Goal: Information Seeking & Learning: Understand process/instructions

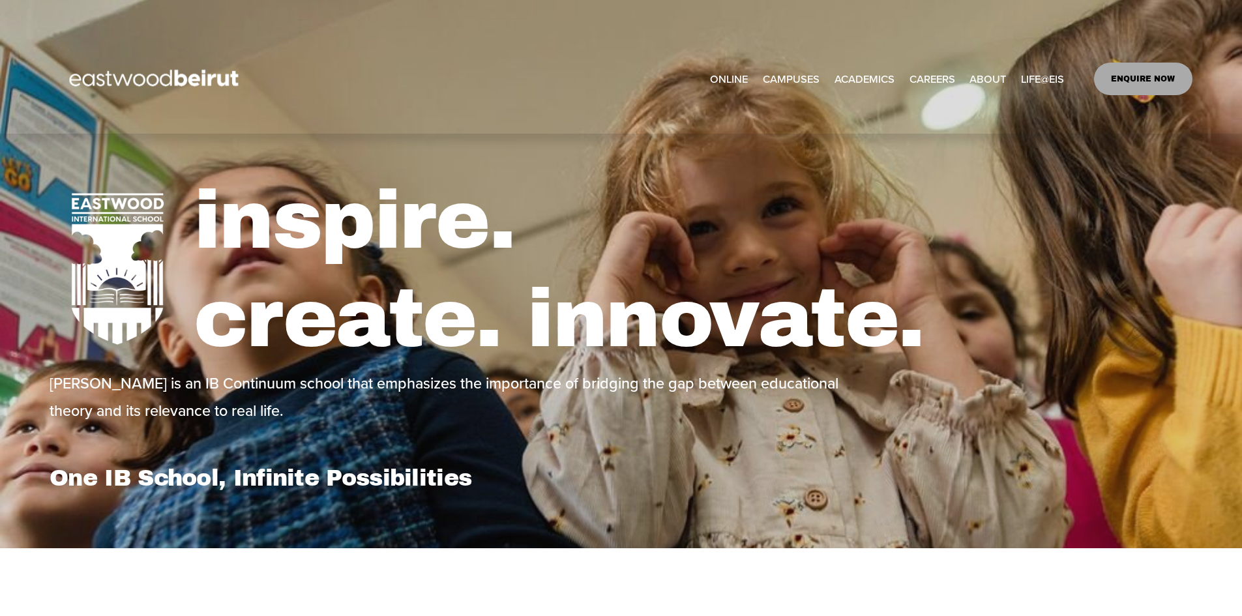
select select "**"
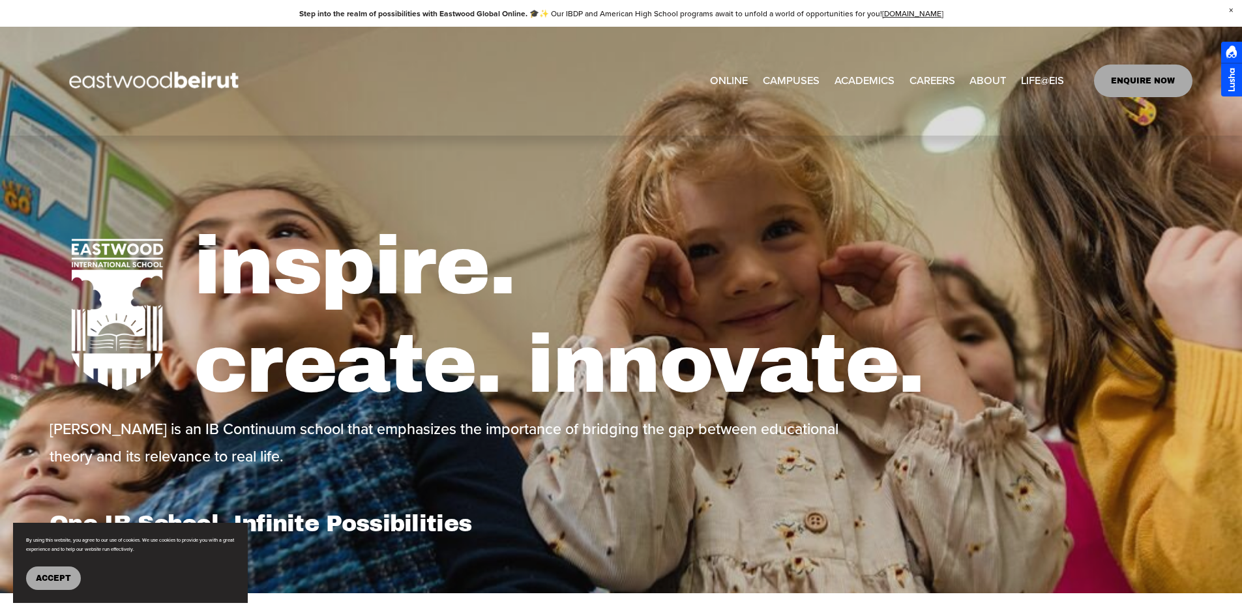
click at [0, 0] on span "Tuition & Financial Aid" at bounding box center [0, 0] width 0 height 0
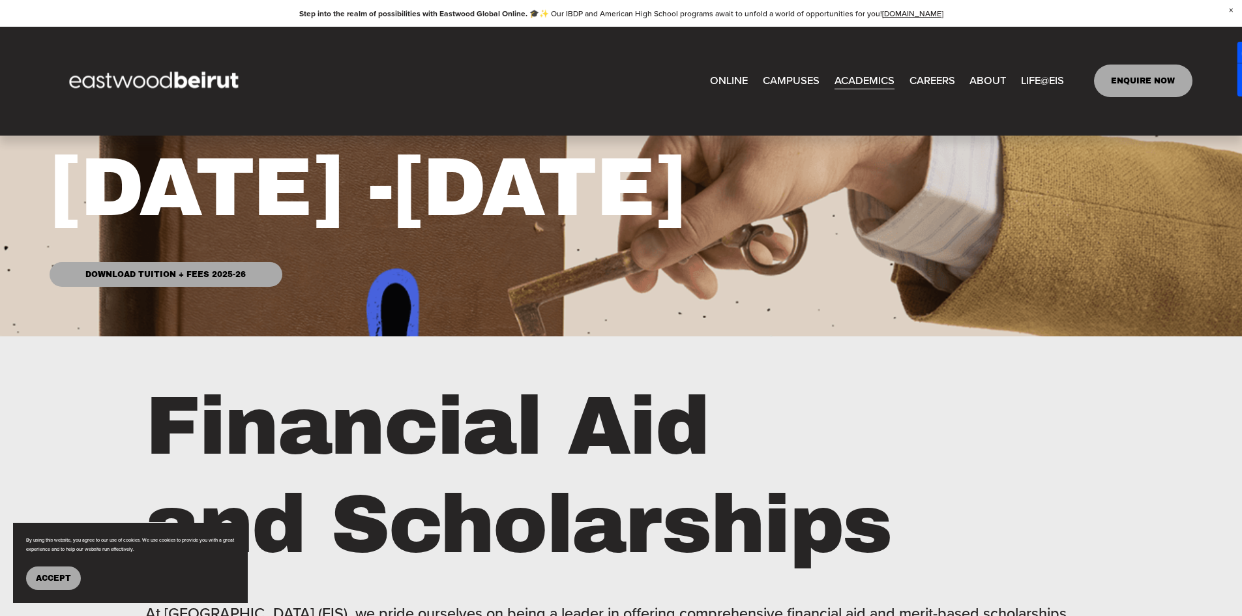
scroll to position [111, 0]
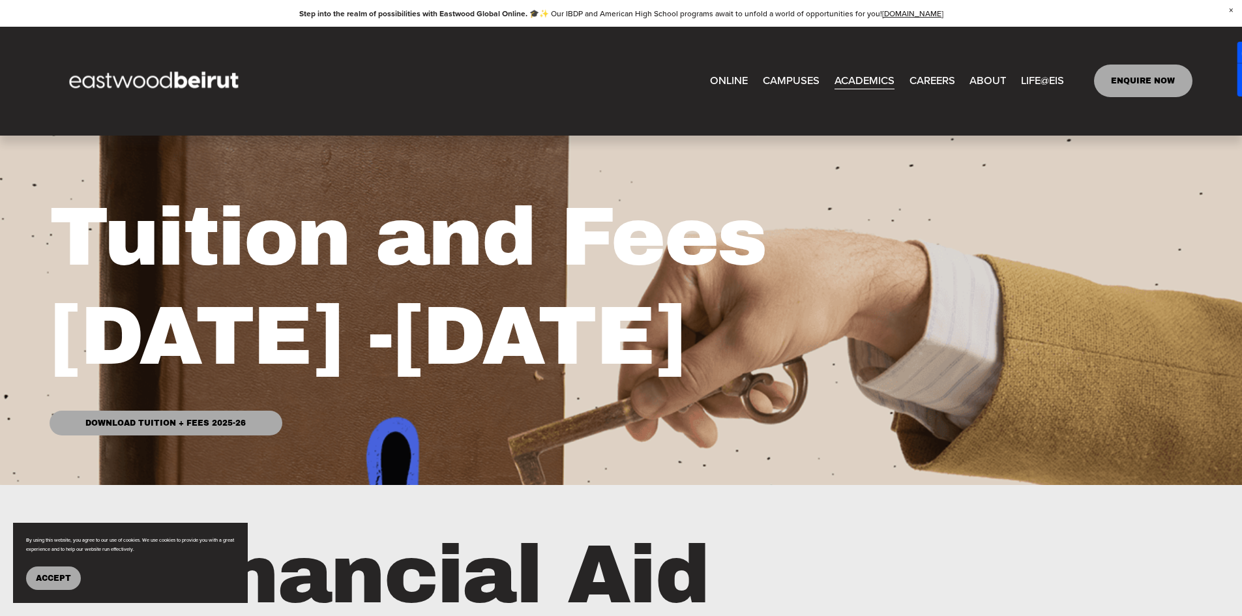
click at [179, 426] on link "Download Tuition + Fees 2025-26" at bounding box center [166, 423] width 232 height 25
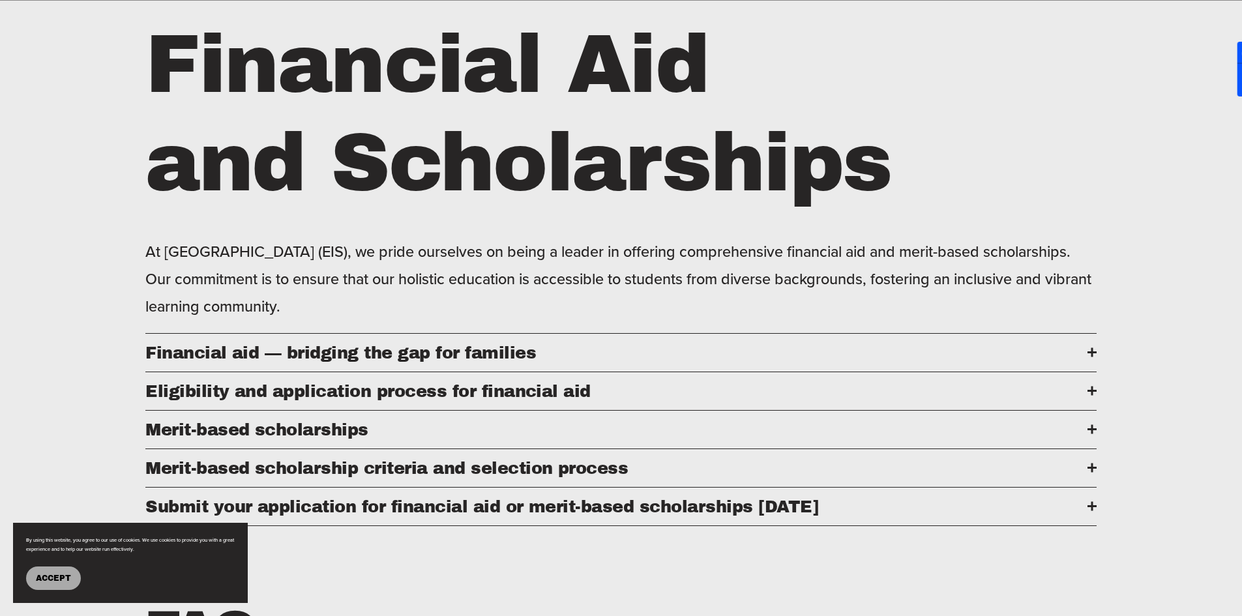
scroll to position [632, 0]
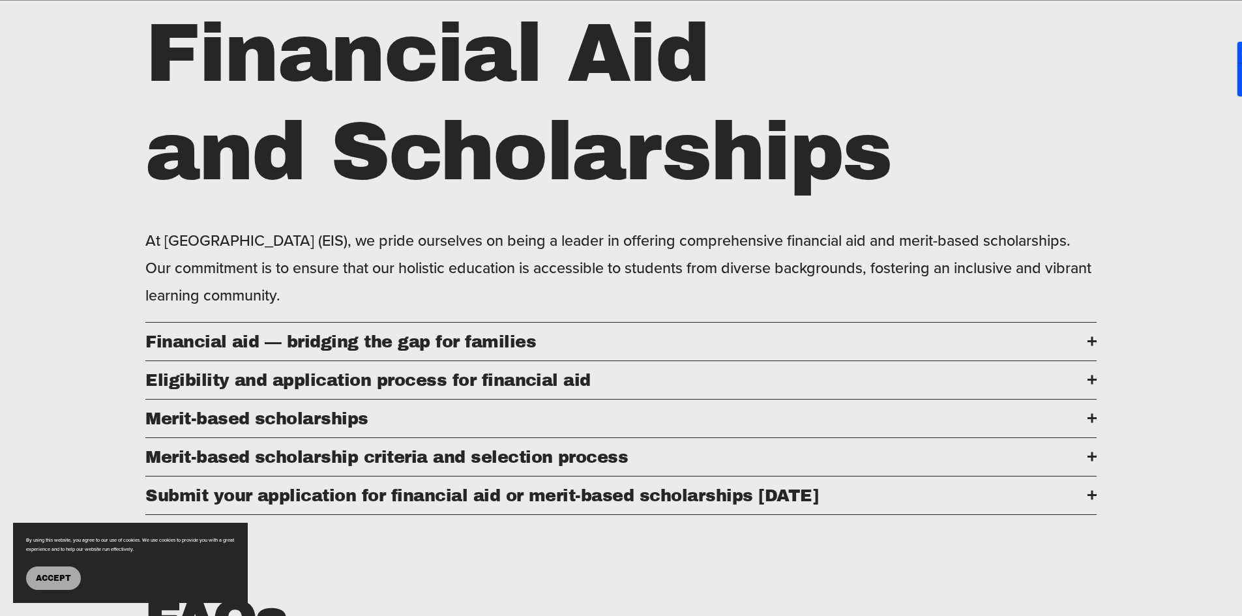
click at [575, 347] on span "Financial aid — bridging the gap for families" at bounding box center [616, 341] width 942 height 18
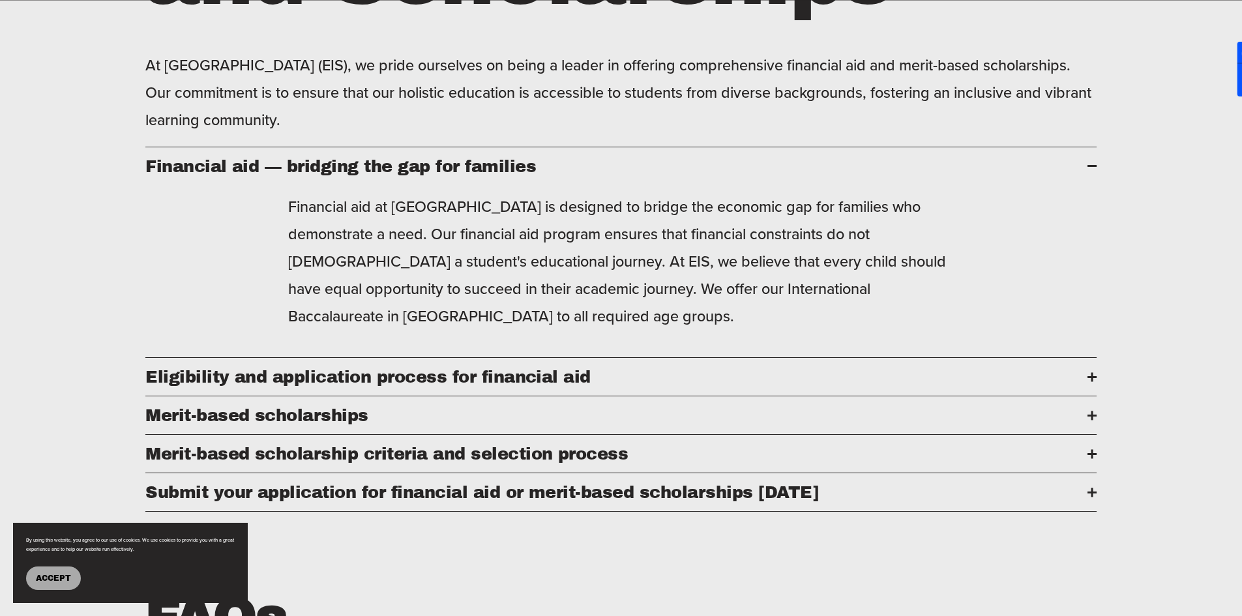
scroll to position [828, 0]
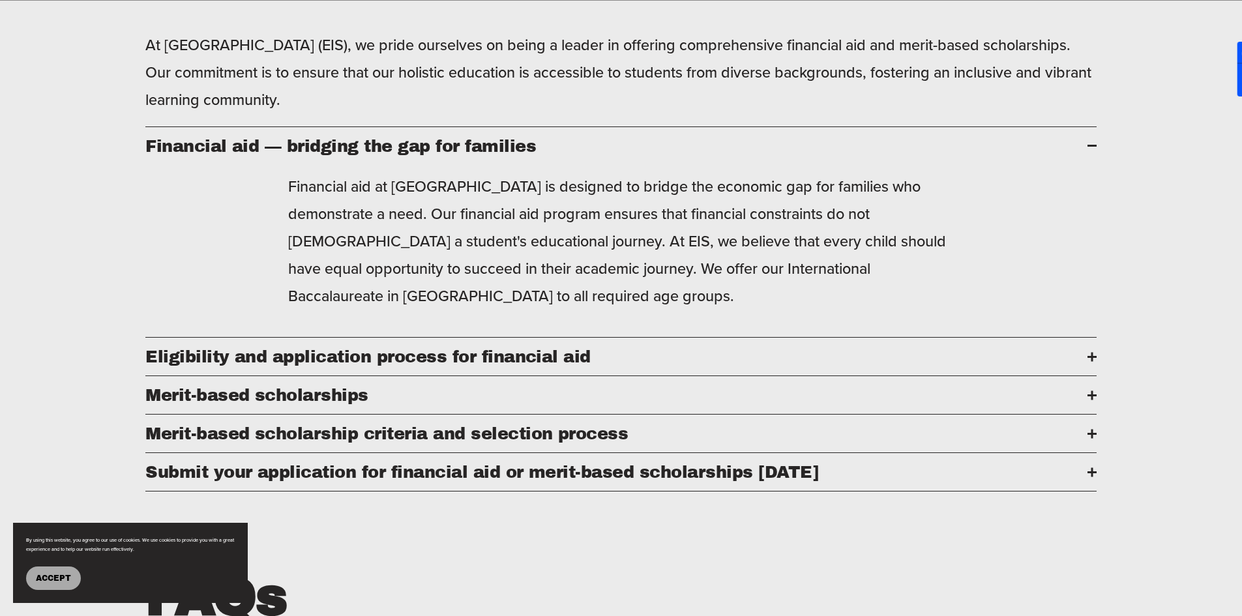
click at [858, 149] on span "Financial aid — bridging the gap for families" at bounding box center [616, 146] width 942 height 18
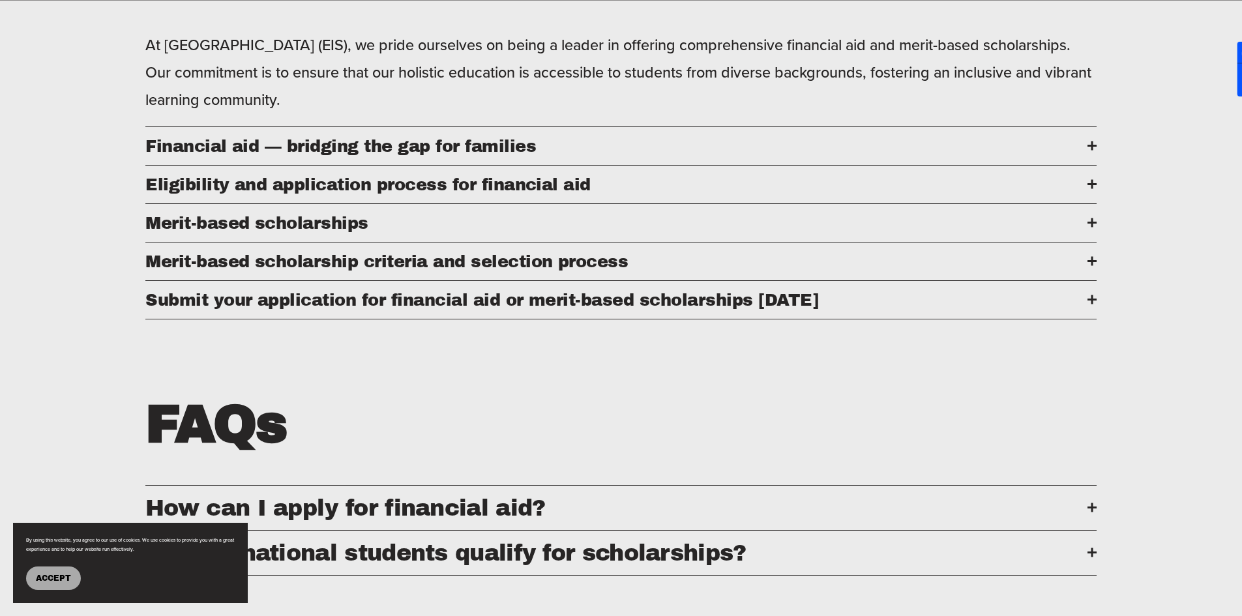
click at [441, 194] on span "Eligibility and application process for financial aid" at bounding box center [616, 184] width 942 height 18
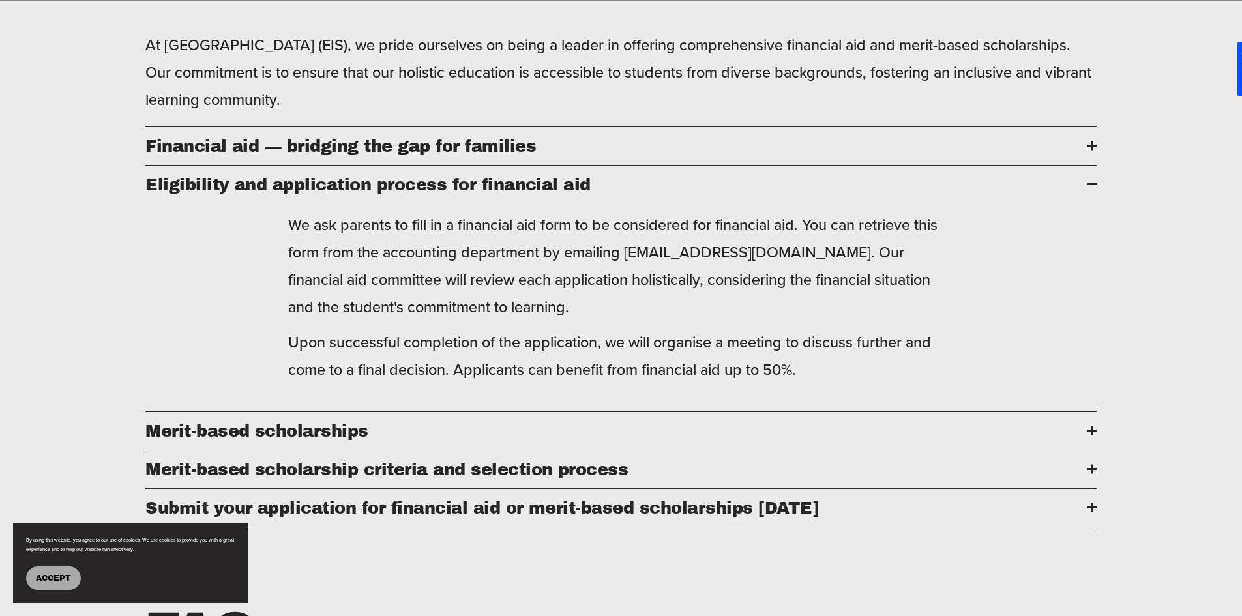
scroll to position [893, 0]
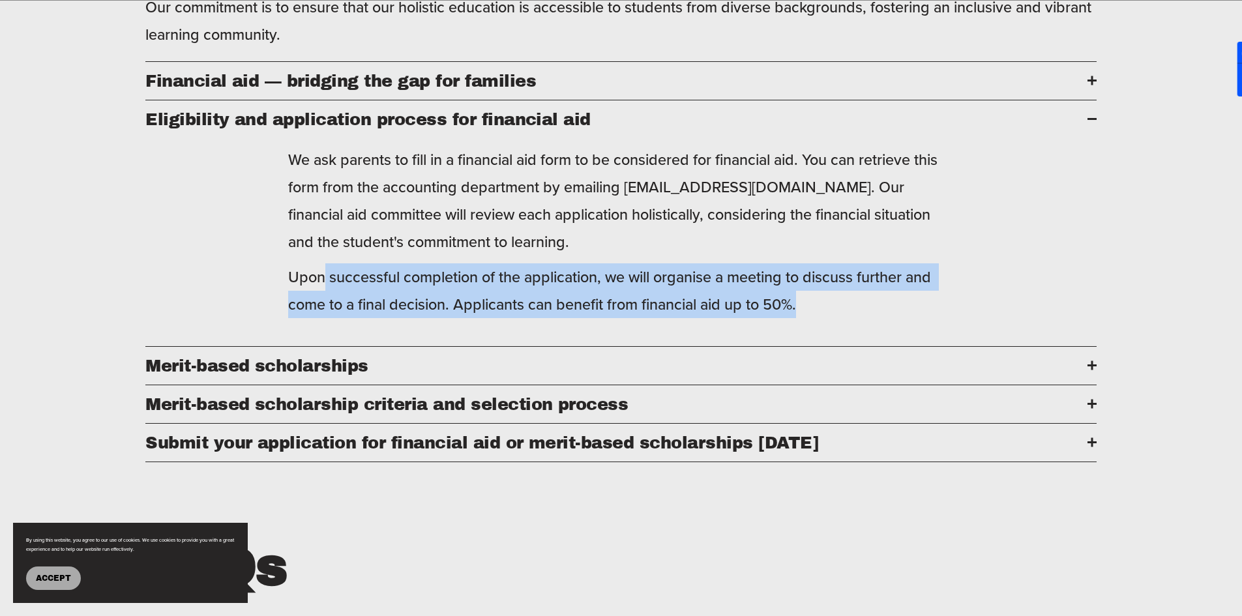
drag, startPoint x: 799, startPoint y: 321, endPoint x: 320, endPoint y: 300, distance: 479.0
click at [320, 300] on p "Upon successful completion of the application, we will organise a meeting to di…" at bounding box center [621, 290] width 666 height 55
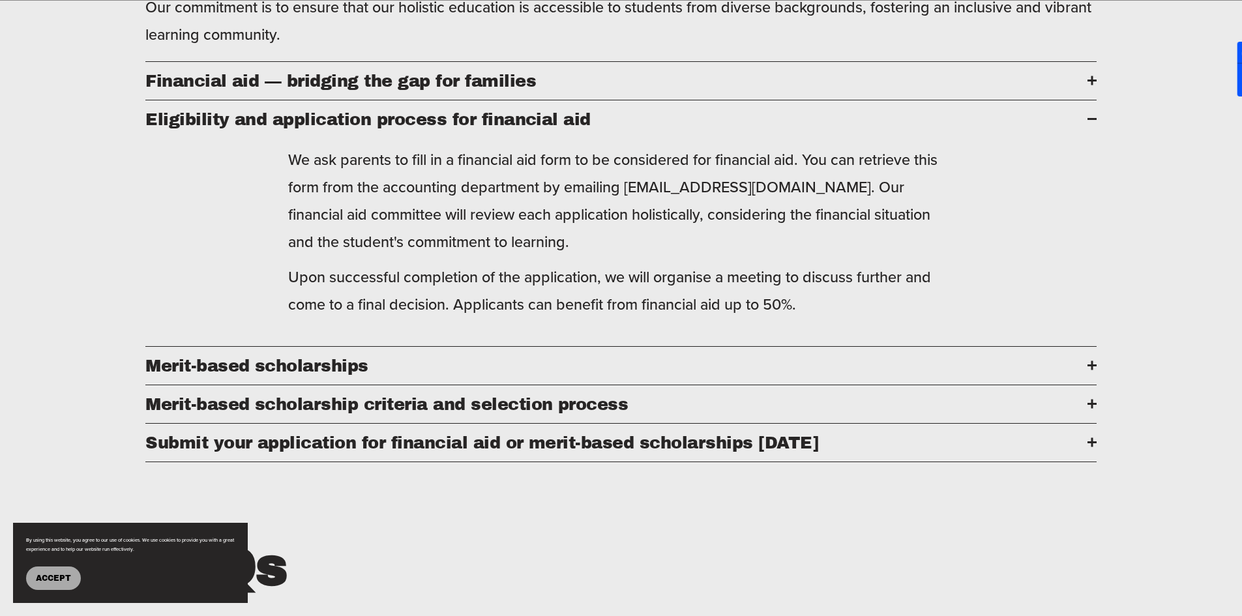
click at [877, 318] on p "Upon successful completion of the application, we will organise a meeting to di…" at bounding box center [621, 290] width 666 height 55
